Goal: Transaction & Acquisition: Subscribe to service/newsletter

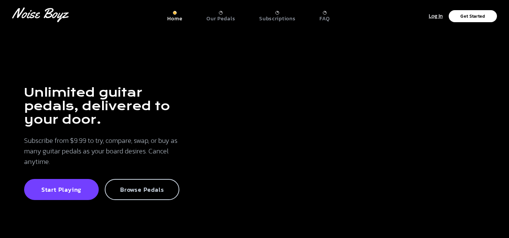
click at [143, 188] on p "Browse Pedals" at bounding box center [142, 190] width 58 height 8
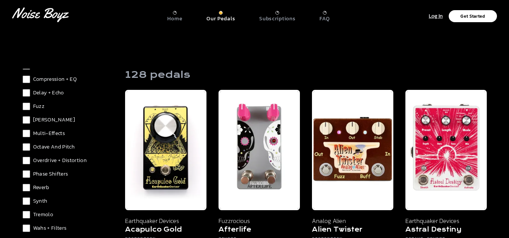
scroll to position [38, 0]
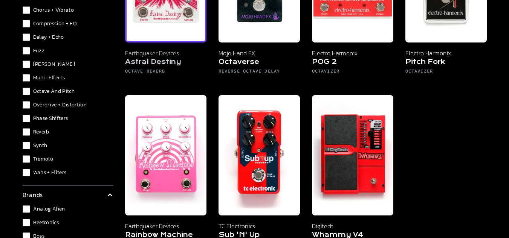
scroll to position [264, 0]
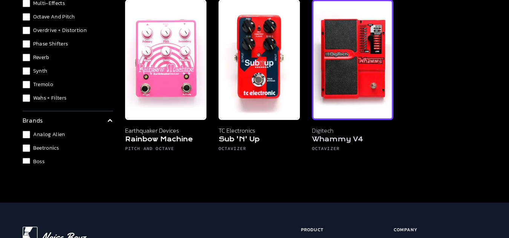
click at [345, 95] on img at bounding box center [352, 60] width 81 height 121
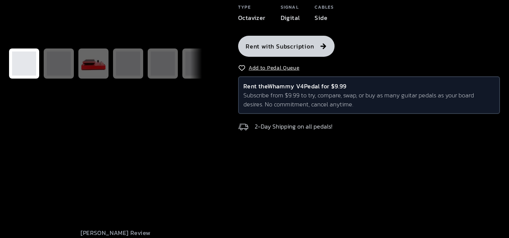
scroll to position [38, 0]
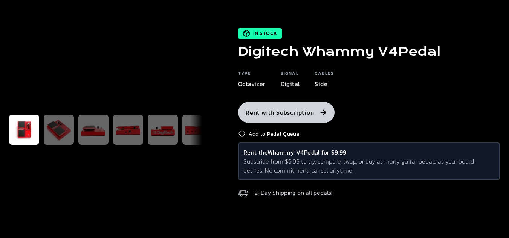
click at [320, 116] on icon "button" at bounding box center [323, 113] width 8 height 8
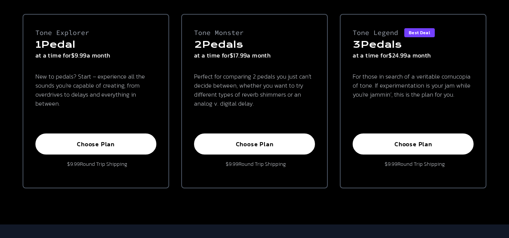
scroll to position [75, 0]
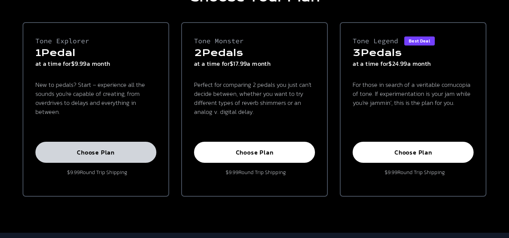
click at [100, 150] on p "Choose Plan" at bounding box center [96, 153] width 104 height 8
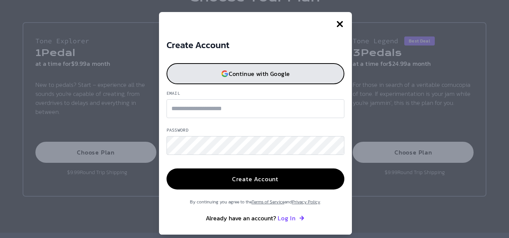
click at [261, 76] on p "Continue with Google" at bounding box center [259, 74] width 61 height 6
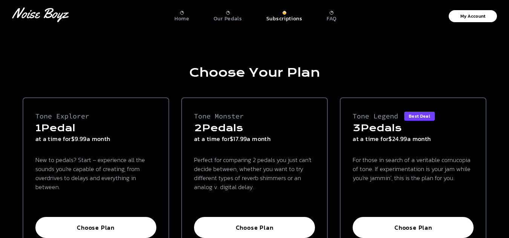
click at [221, 13] on div "Our Pedals" at bounding box center [228, 16] width 29 height 11
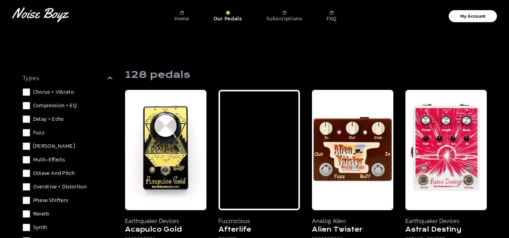
scroll to position [38, 0]
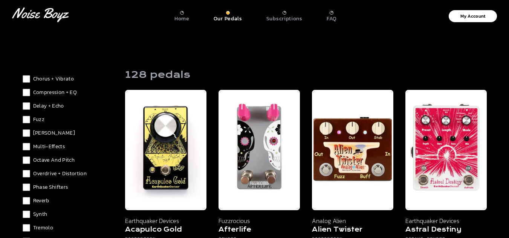
click at [41, 158] on span "Octave and Pitch" at bounding box center [54, 161] width 42 height 8
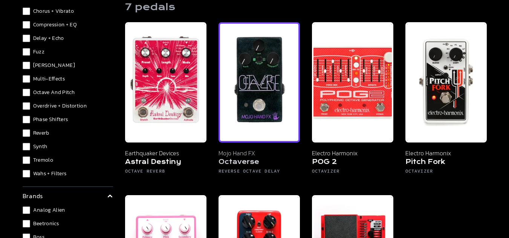
scroll to position [188, 0]
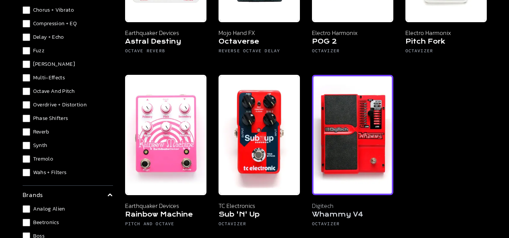
click at [374, 135] on img at bounding box center [352, 135] width 81 height 121
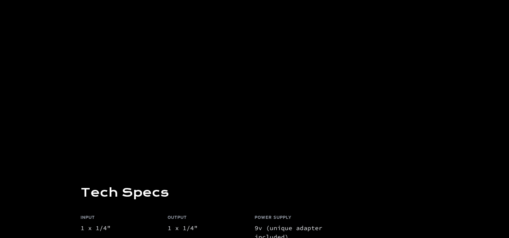
scroll to position [588, 0]
